Goal: Transaction & Acquisition: Download file/media

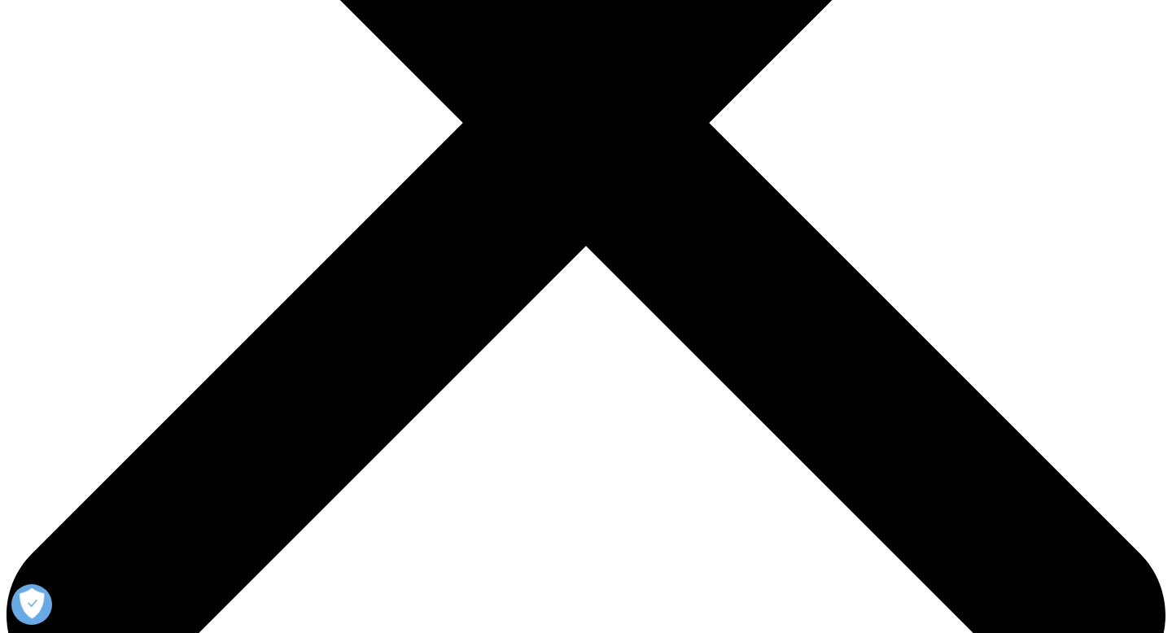
scroll to position [522, 0]
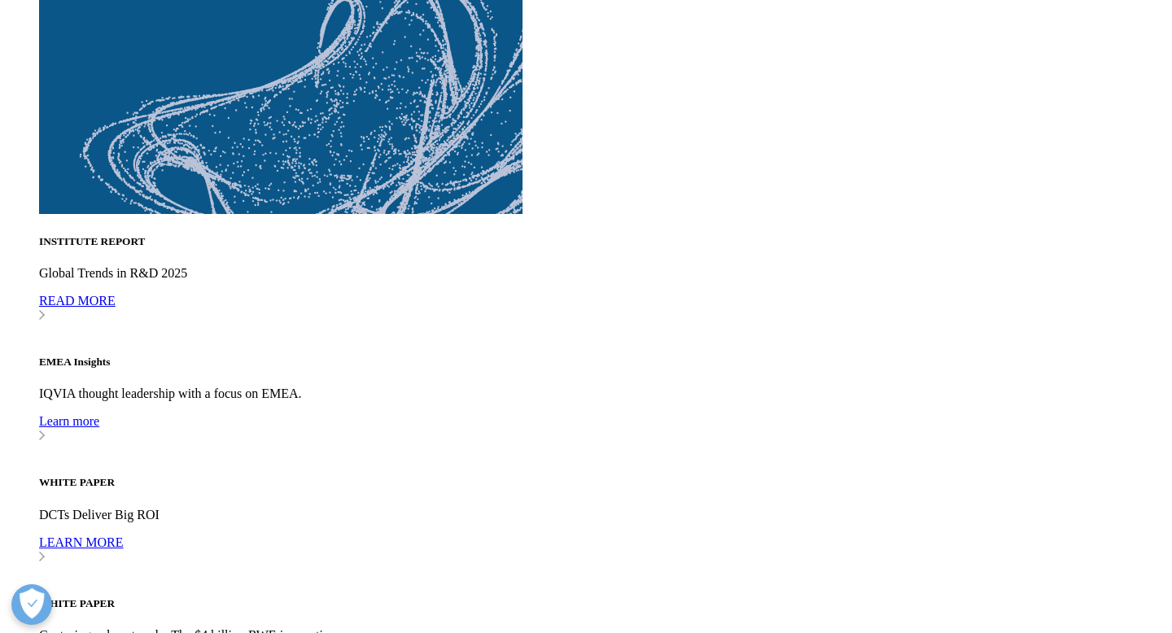
scroll to position [4907, 0]
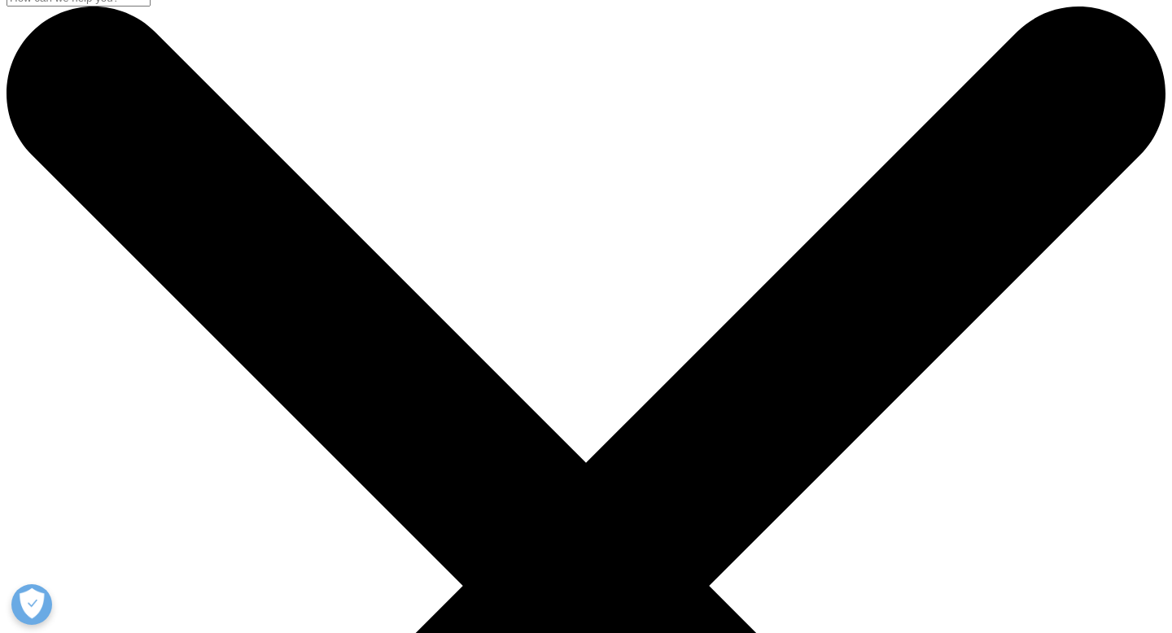
scroll to position [19, 0]
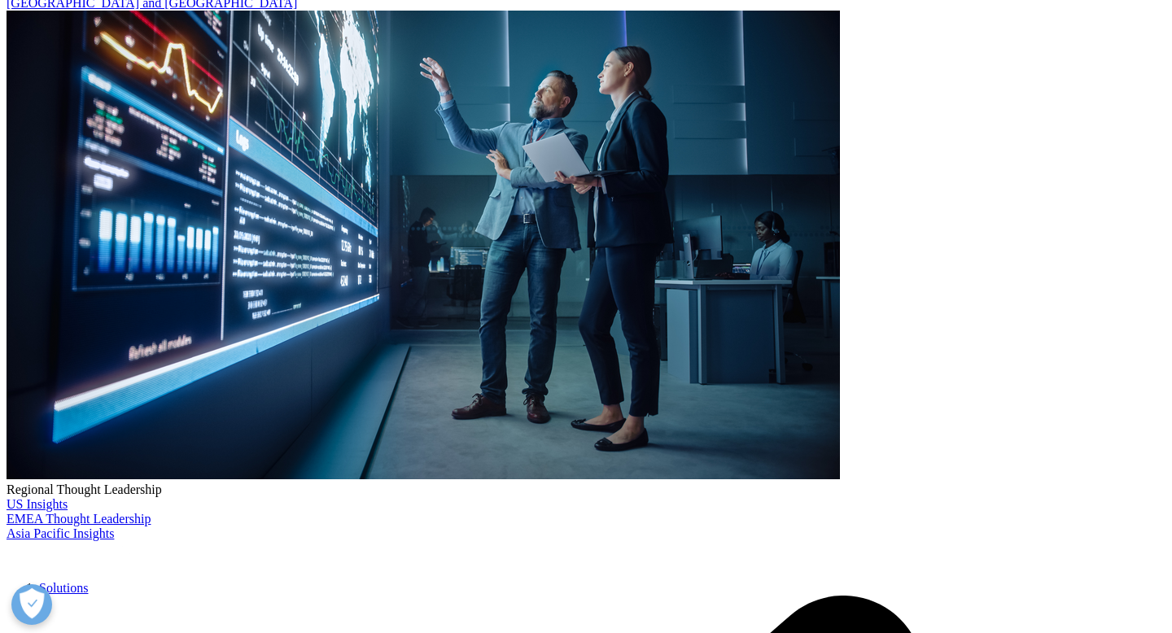
scroll to position [308, 0]
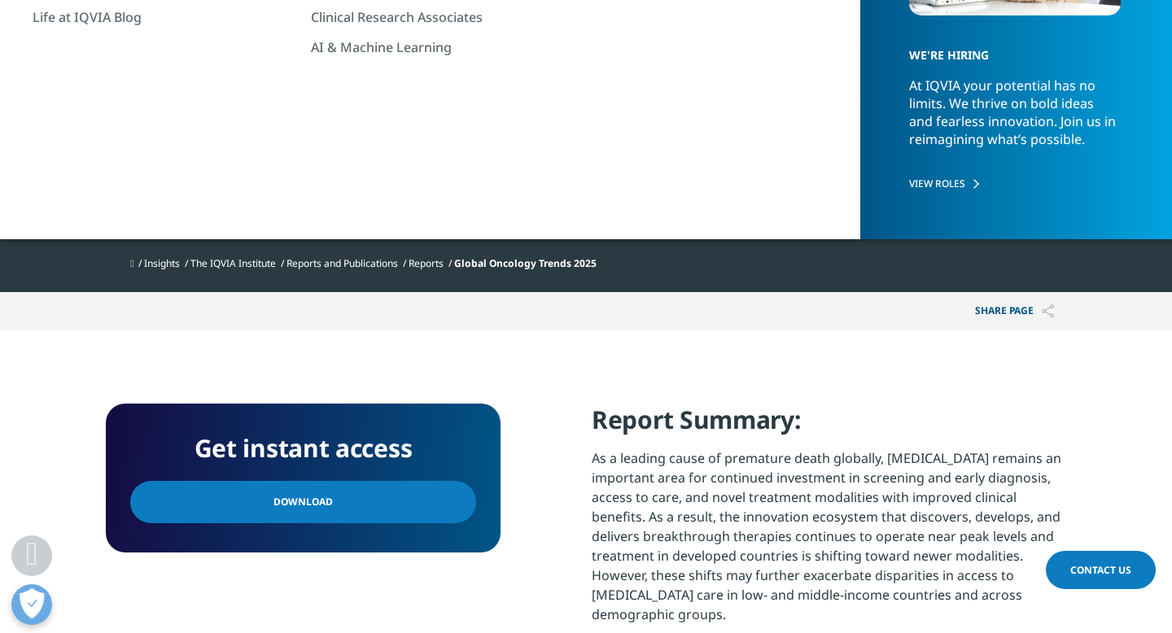
click at [380, 509] on link "Download" at bounding box center [303, 502] width 346 height 42
